Goal: Information Seeking & Learning: Find specific fact

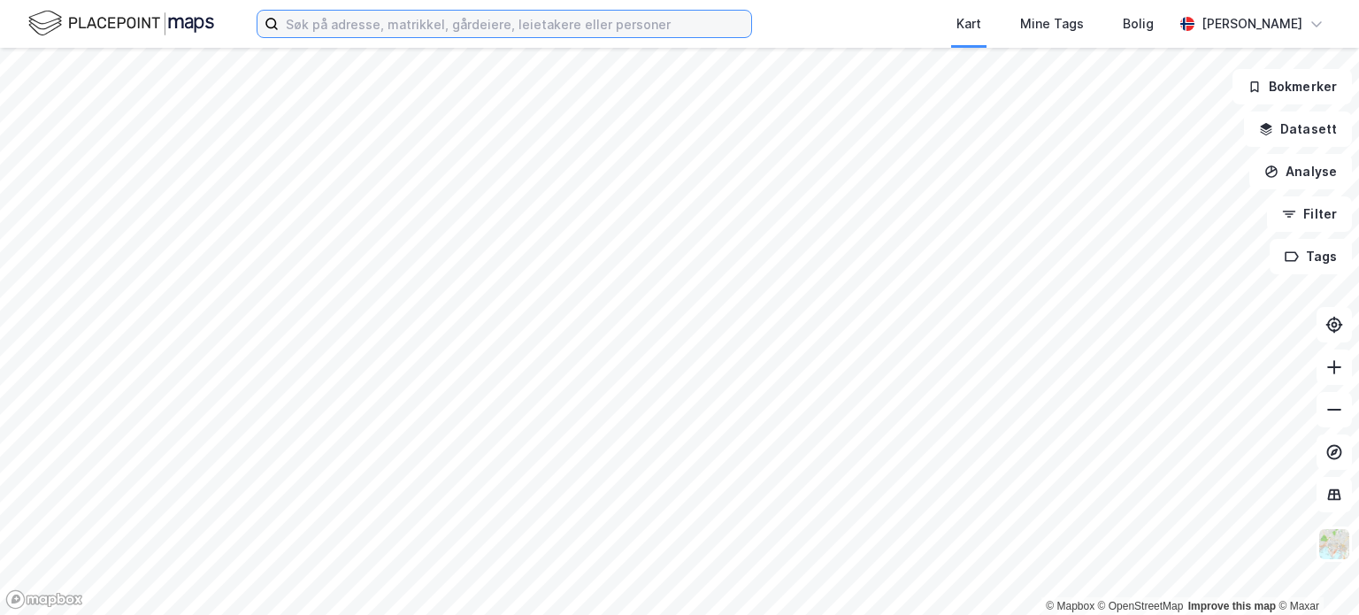
click at [544, 24] on input at bounding box center [515, 24] width 472 height 27
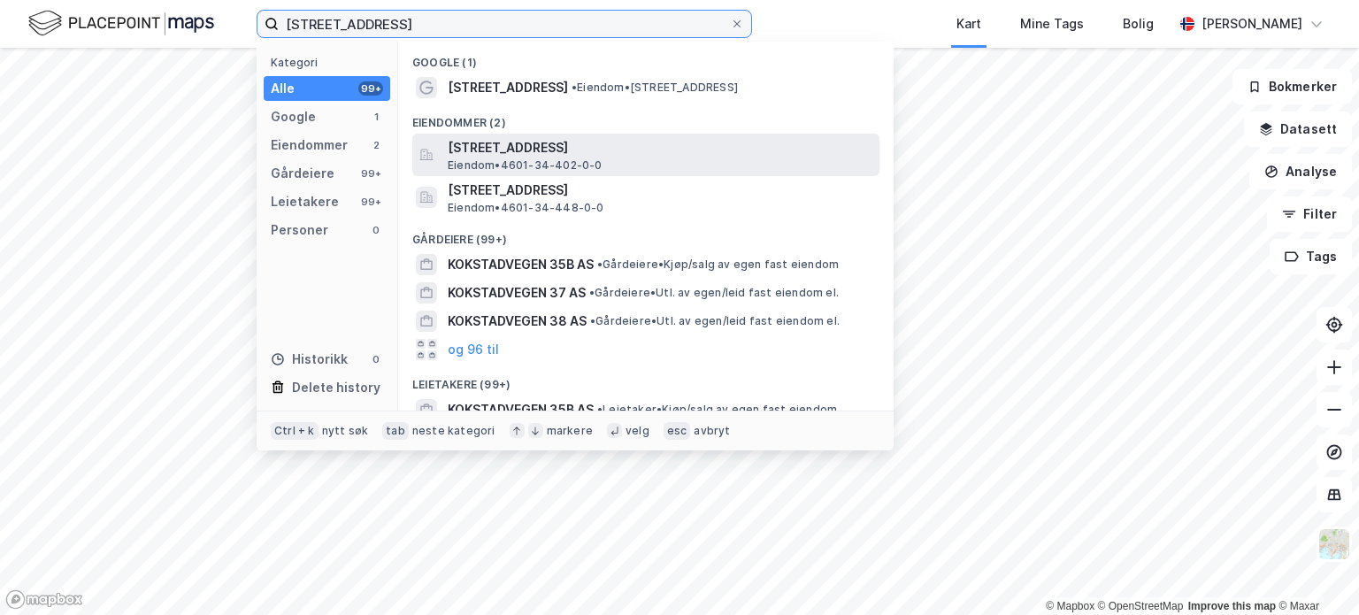
type input "[STREET_ADDRESS]"
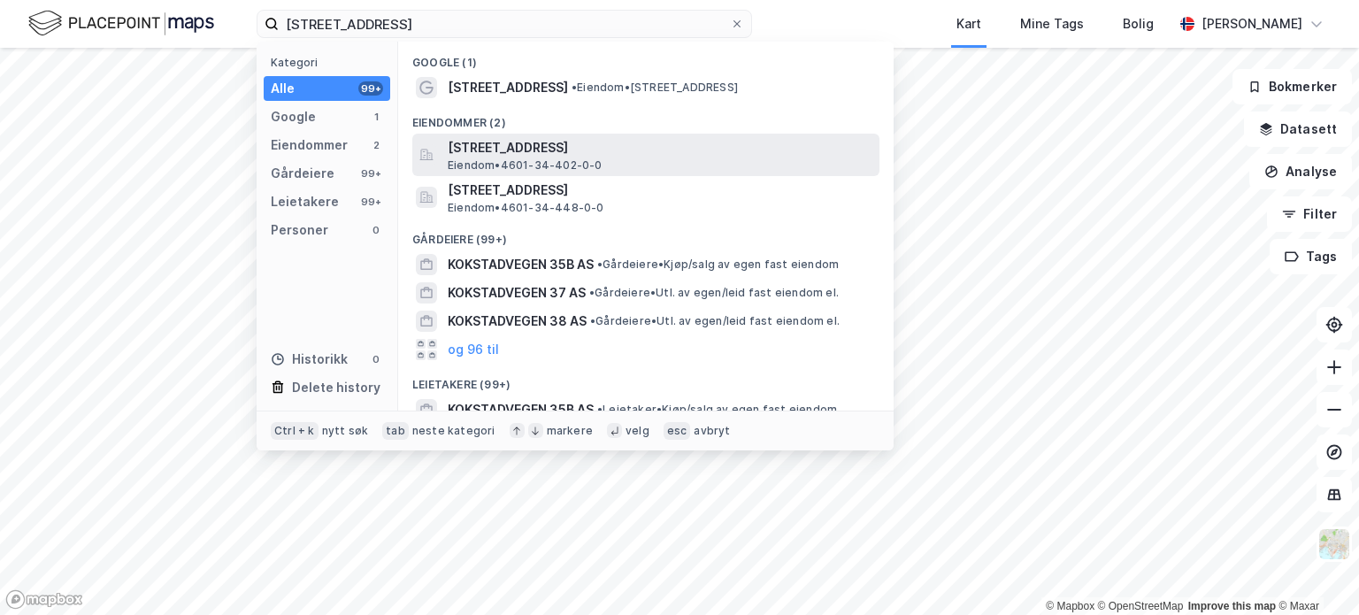
click at [544, 148] on span "[STREET_ADDRESS]" at bounding box center [660, 147] width 425 height 21
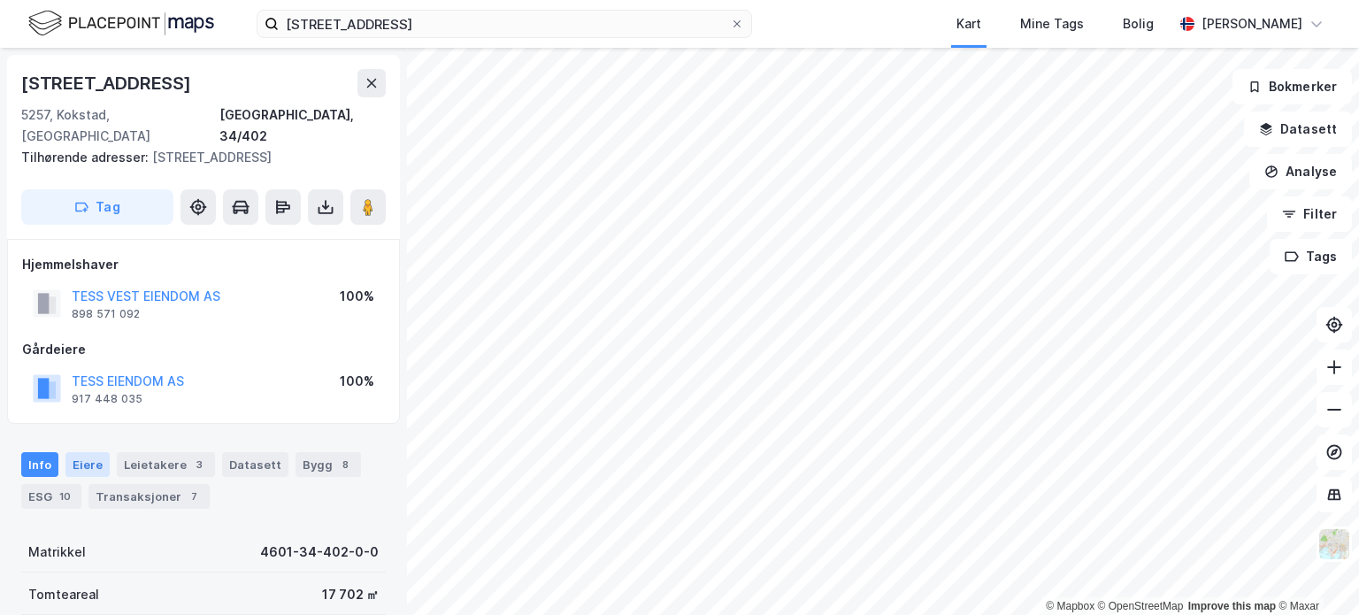
click at [92, 452] on div "Eiere" at bounding box center [87, 464] width 44 height 25
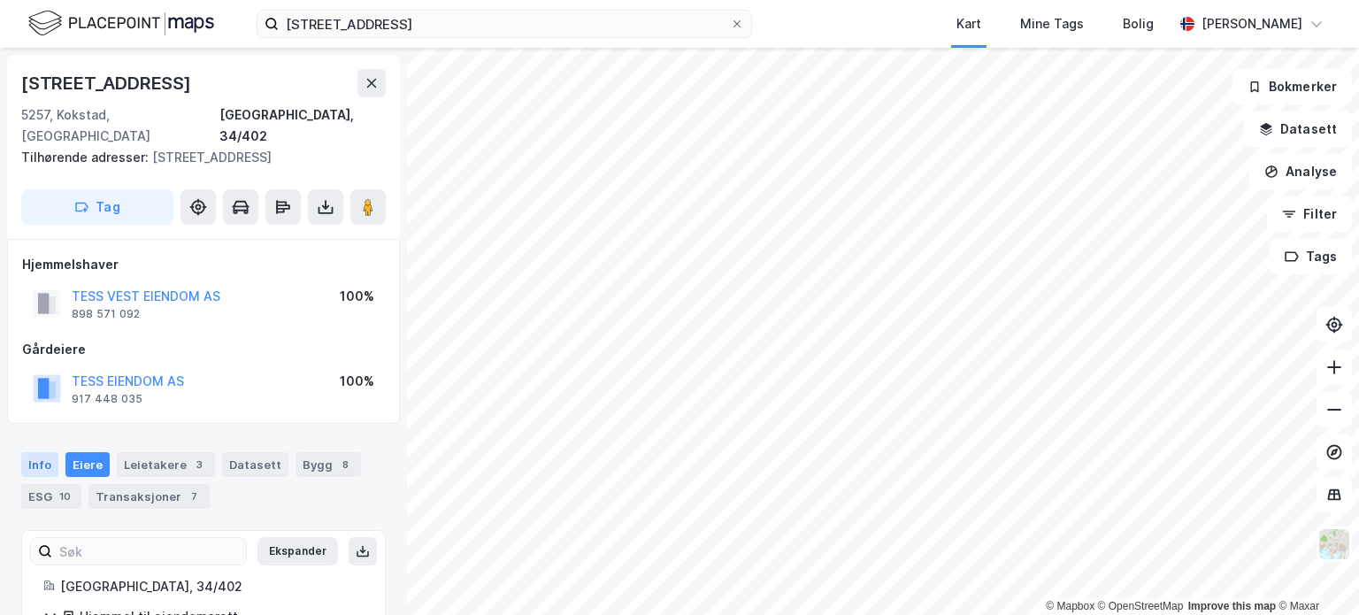
click at [37, 452] on div "Info" at bounding box center [39, 464] width 37 height 25
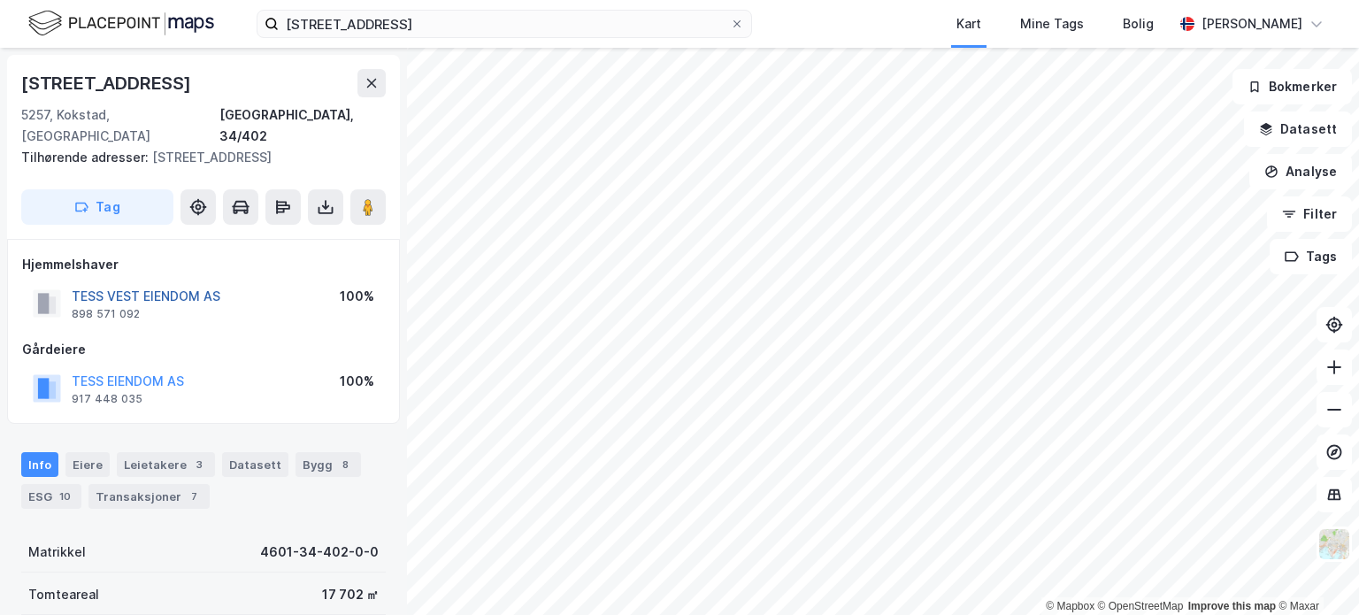
click at [0, 0] on button "TESS VEST EIENDOM AS" at bounding box center [0, 0] width 0 height 0
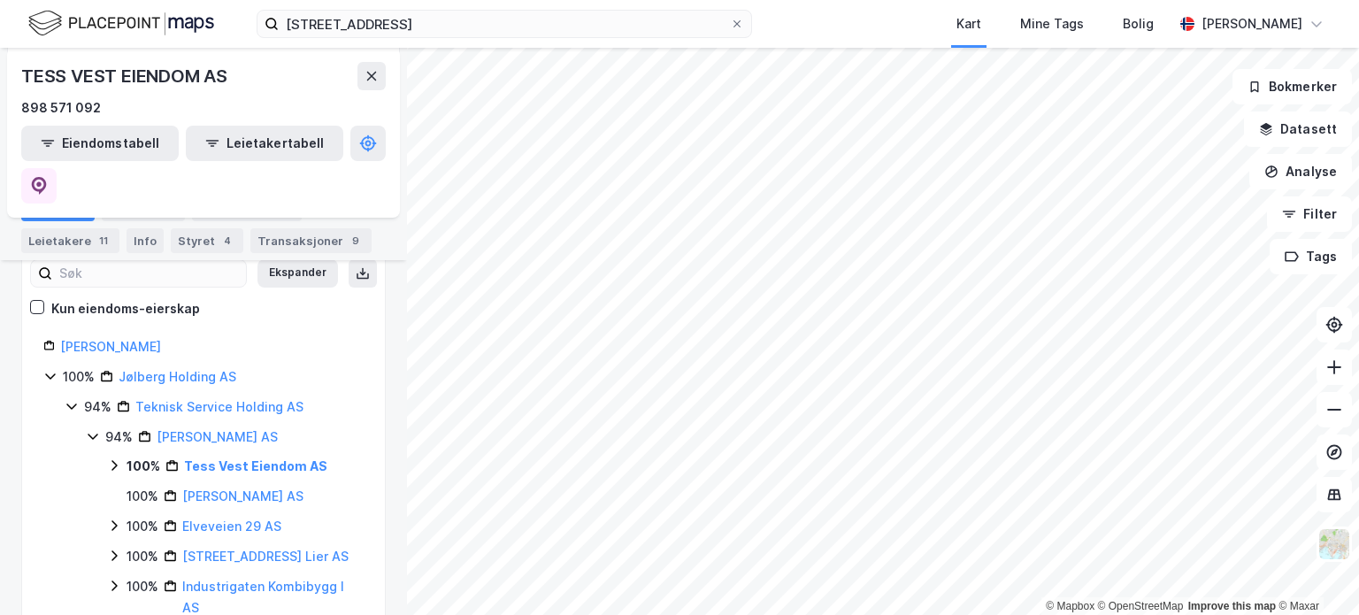
scroll to position [265, 0]
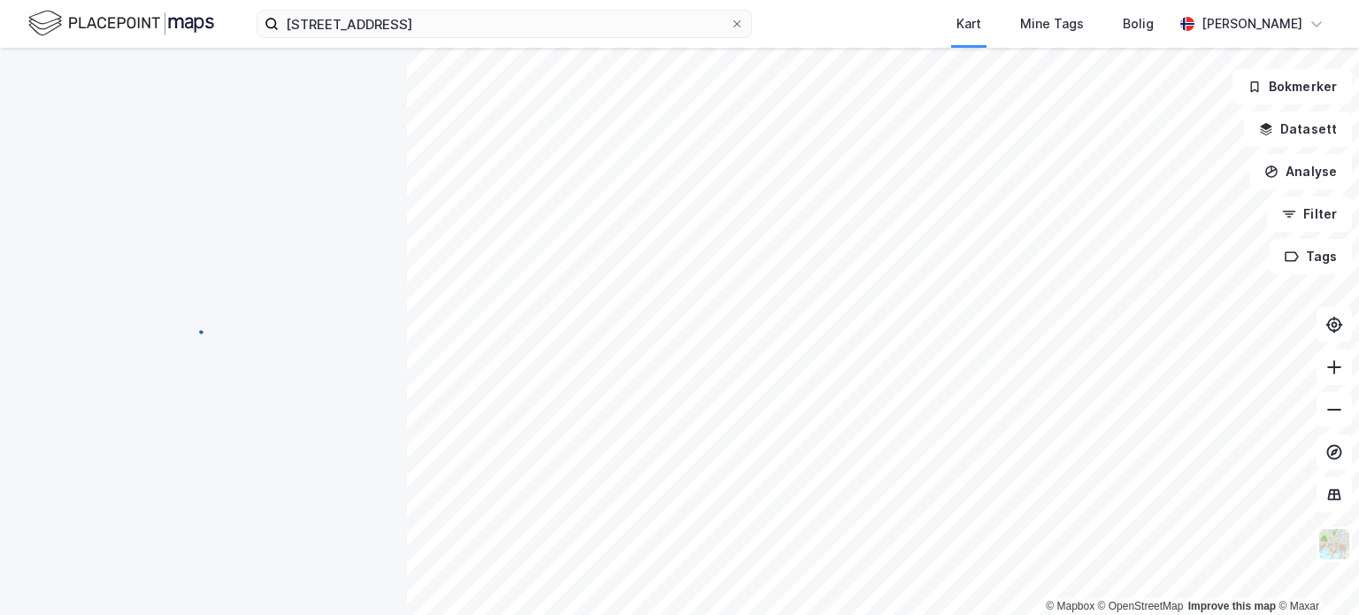
scroll to position [1, 0]
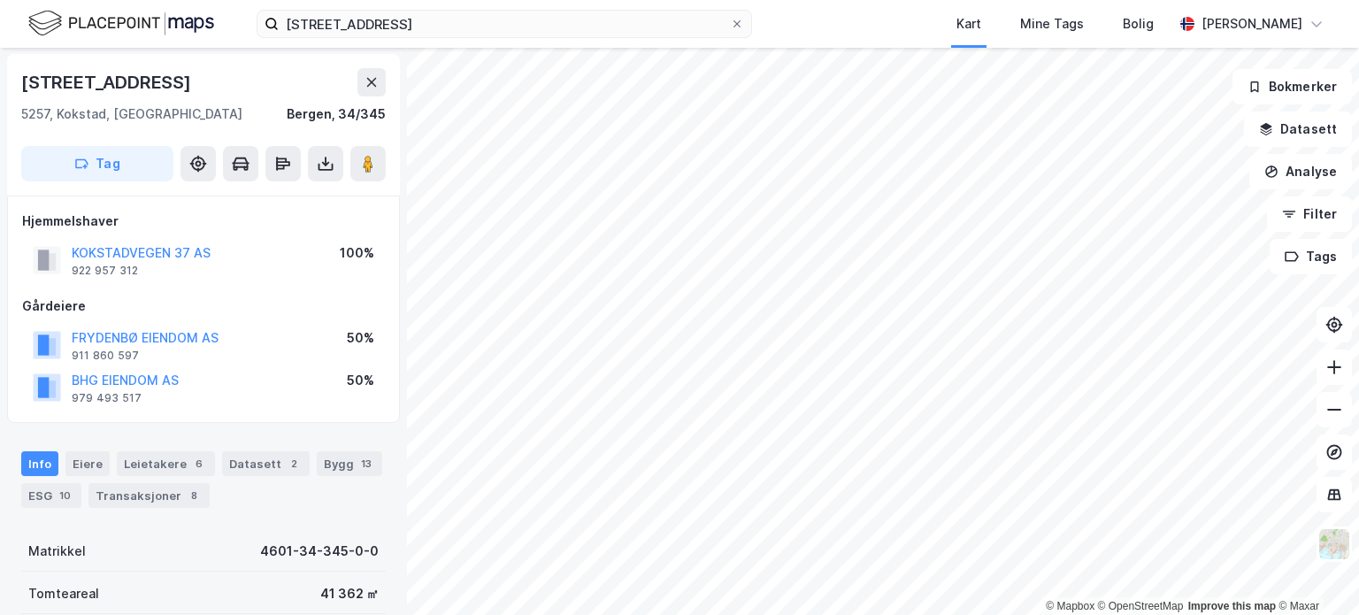
scroll to position [1, 0]
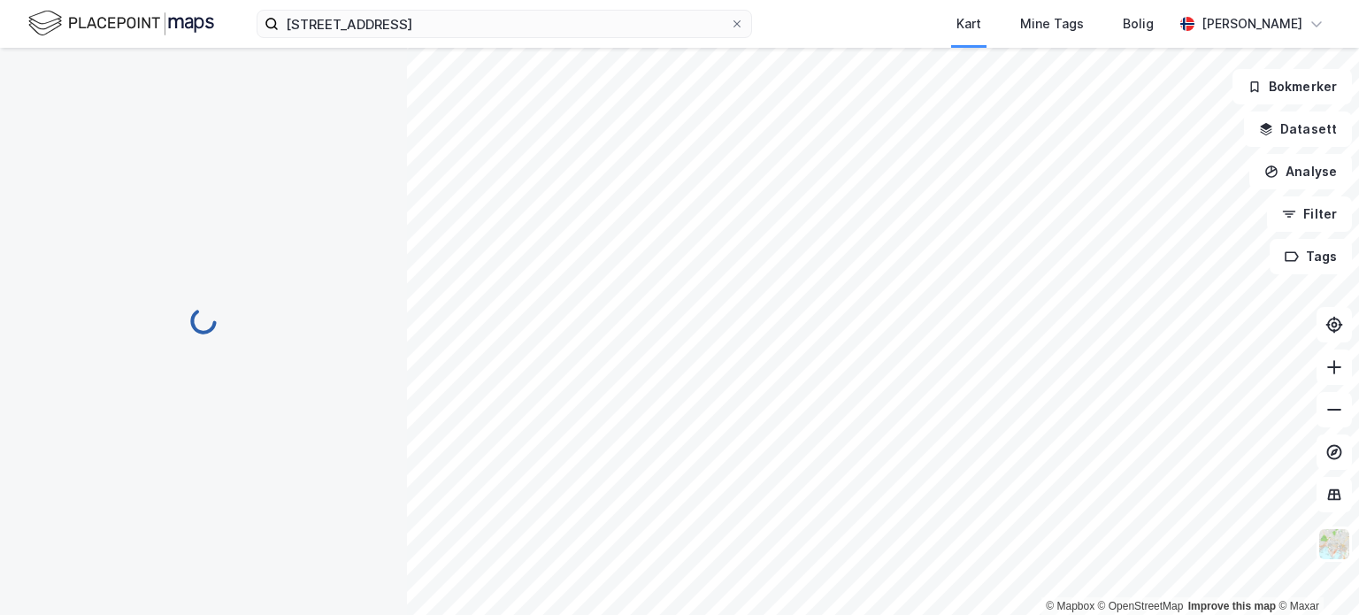
scroll to position [1, 0]
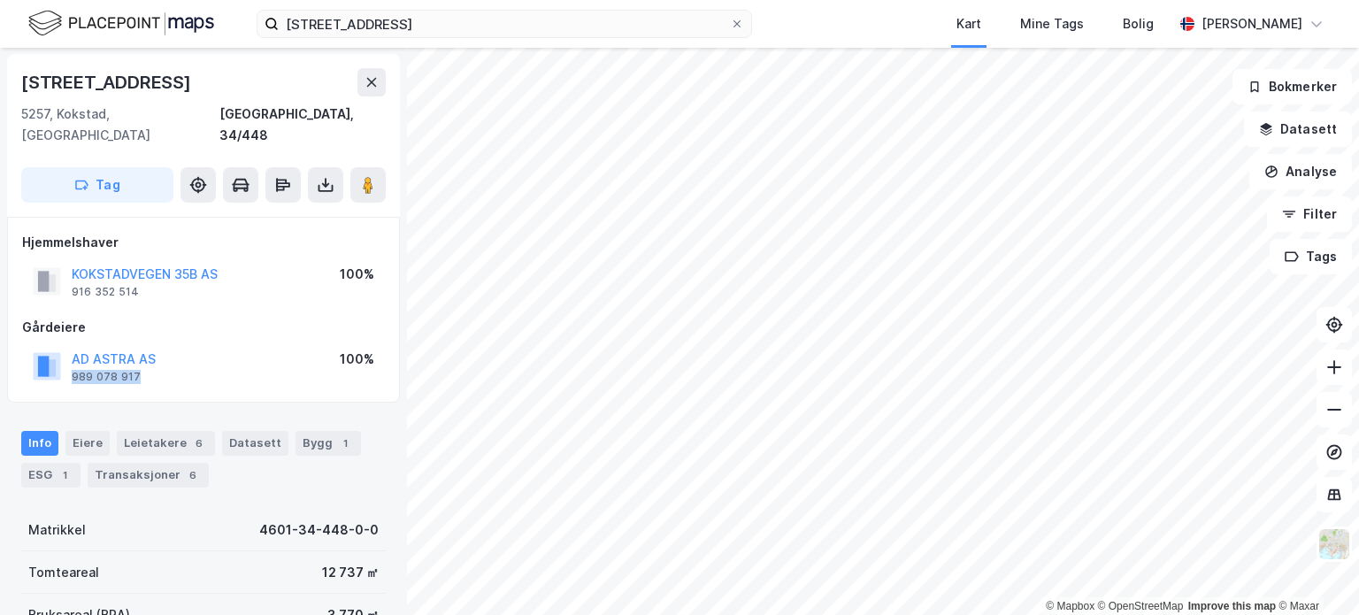
drag, startPoint x: 145, startPoint y: 355, endPoint x: 71, endPoint y: 357, distance: 74.4
click at [71, 357] on div "AD ASTRA AS 989 078 917" at bounding box center [94, 366] width 123 height 35
copy div "989 078 917"
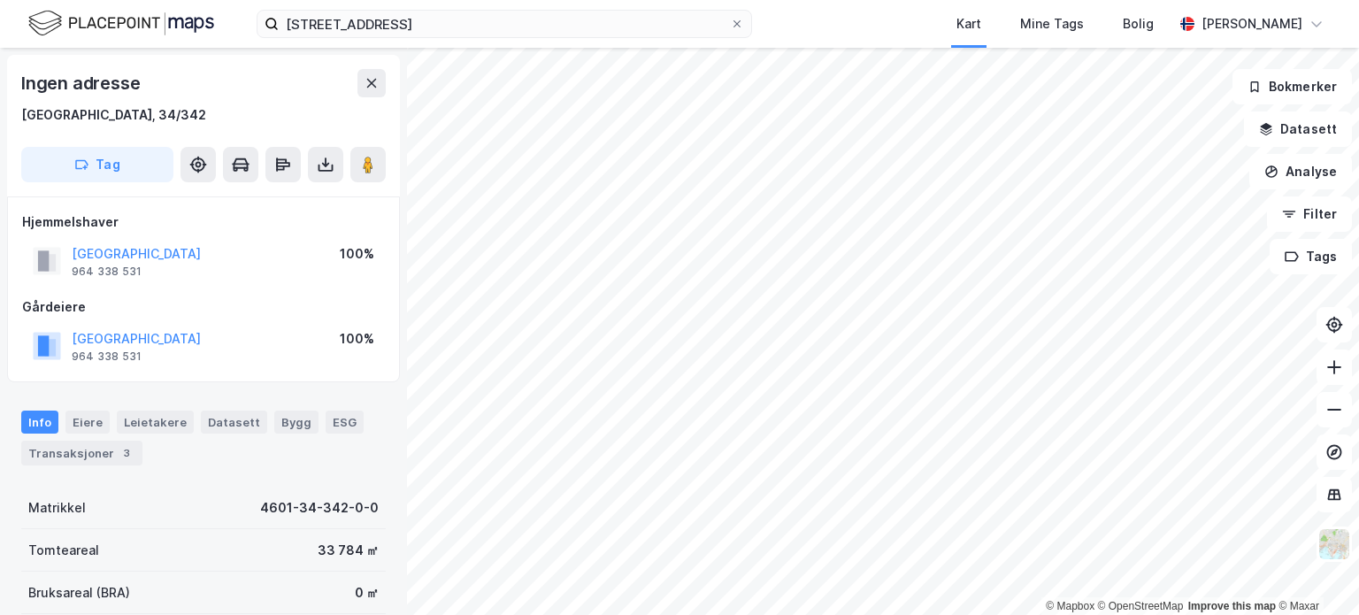
scroll to position [1, 0]
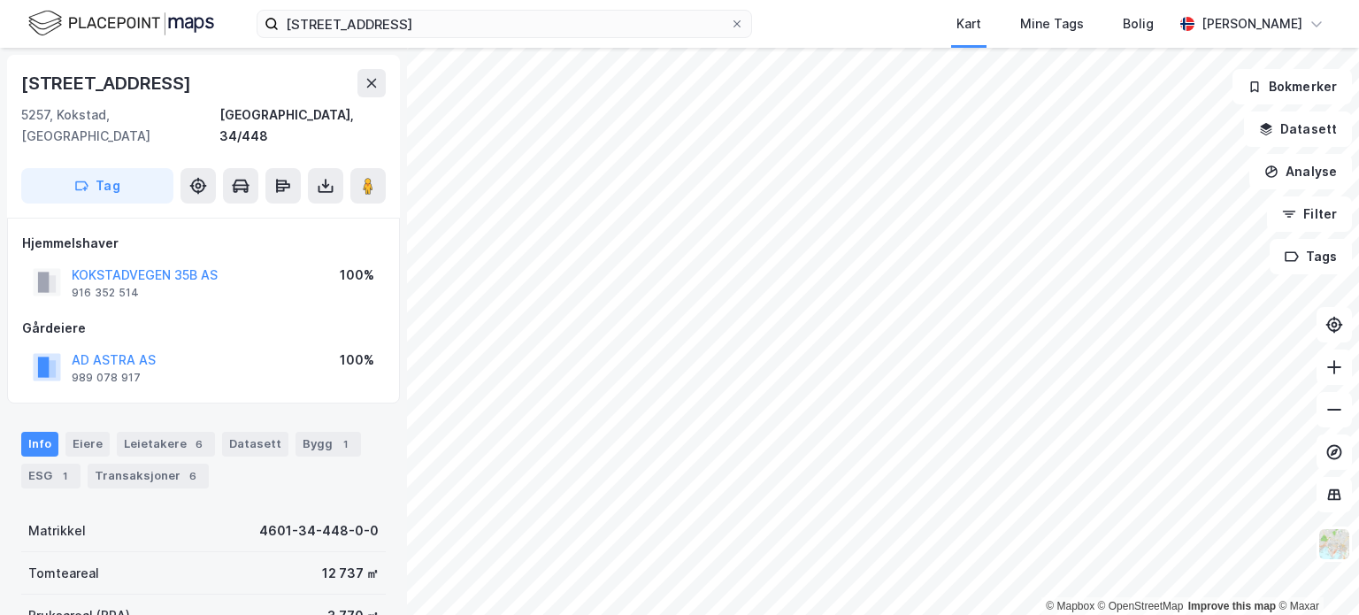
scroll to position [1, 0]
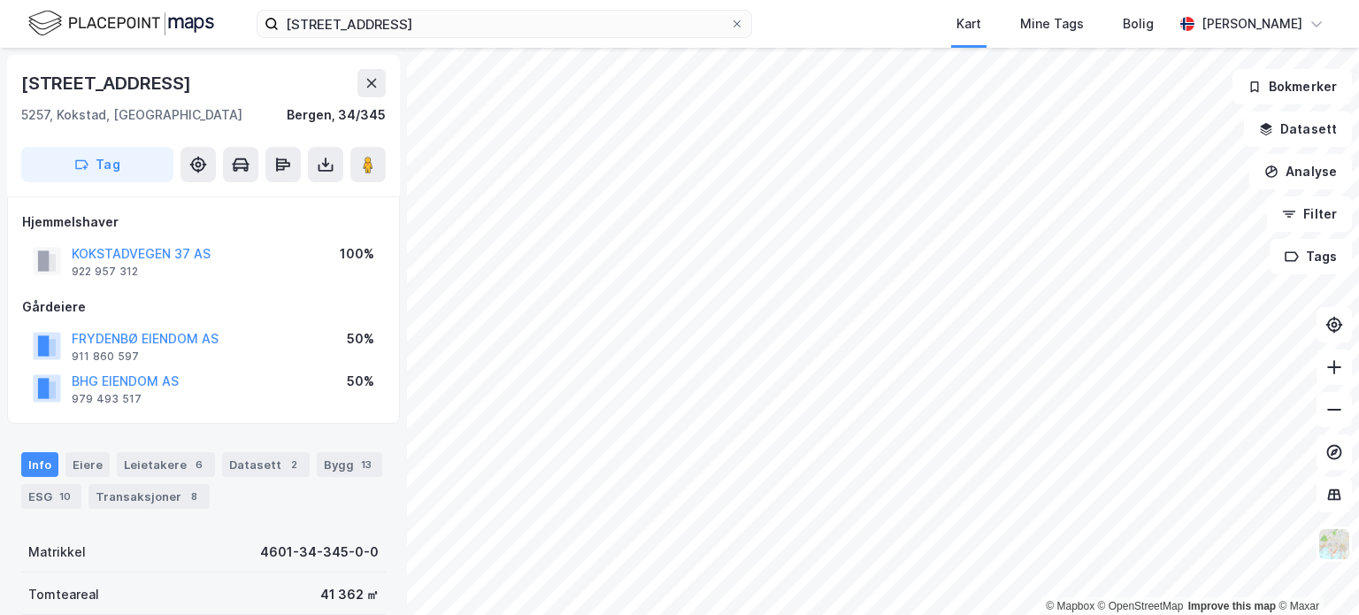
scroll to position [1, 0]
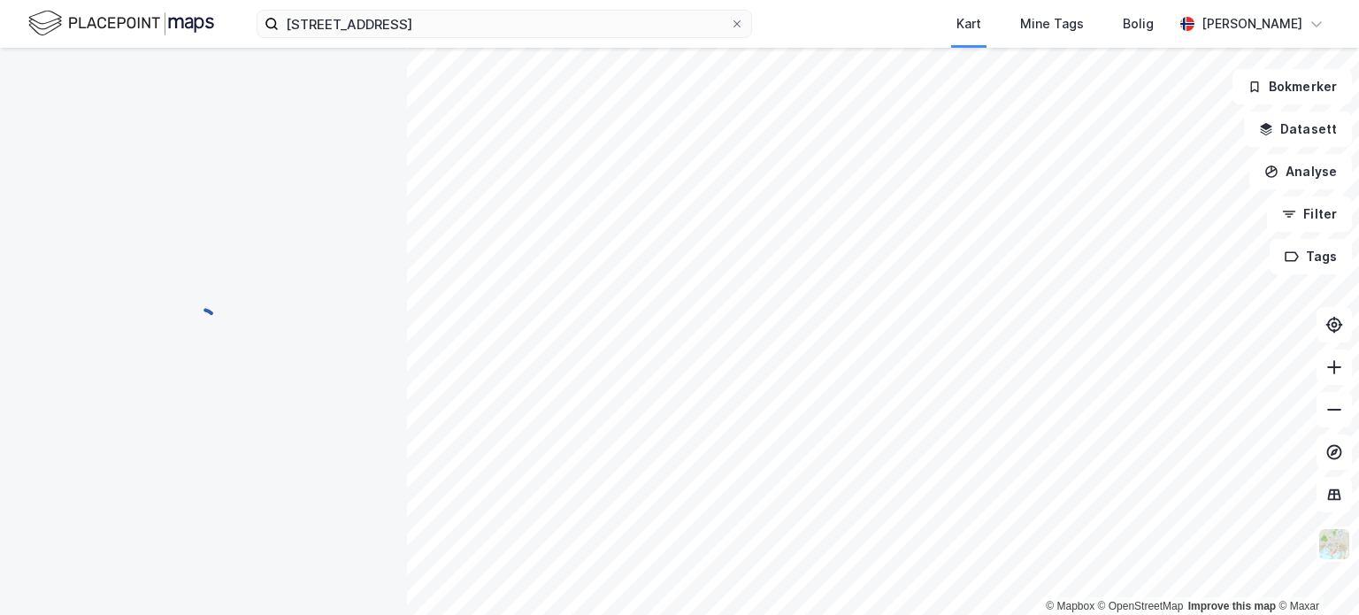
scroll to position [1, 0]
